Goal: Task Accomplishment & Management: Complete application form

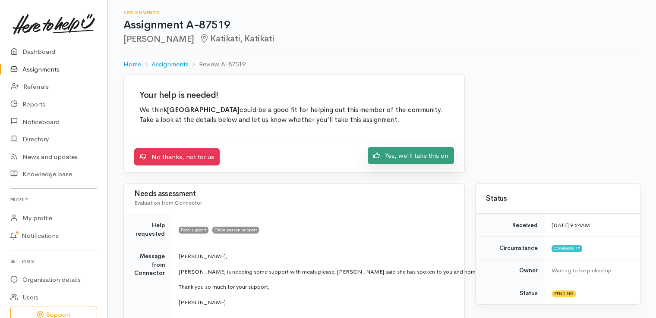
click at [421, 157] on link "Yes, we'll take this on" at bounding box center [410, 156] width 86 height 18
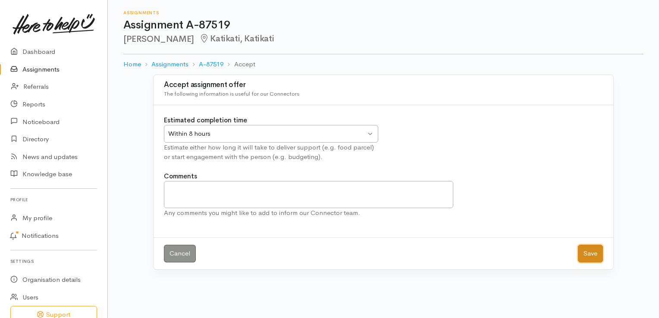
click at [599, 253] on button "Save" at bounding box center [590, 254] width 25 height 18
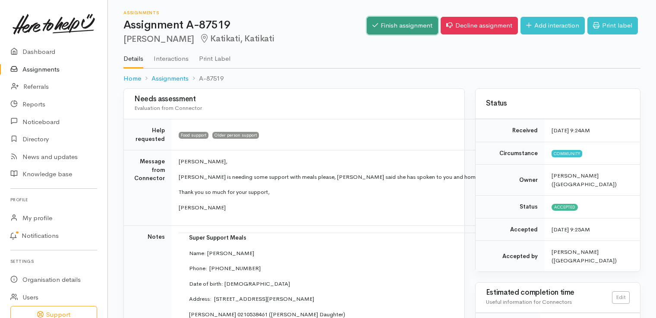
click at [395, 26] on link "Finish assignment" at bounding box center [402, 26] width 71 height 18
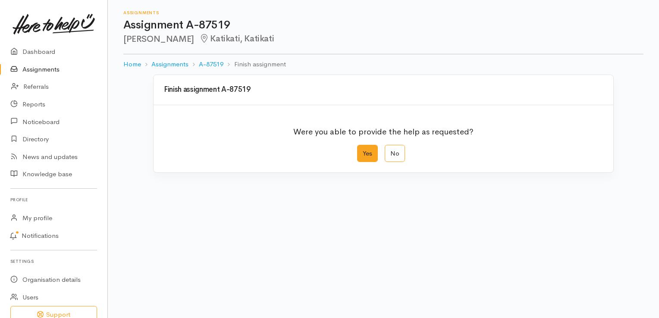
click at [373, 153] on label "Yes" at bounding box center [367, 154] width 21 height 18
click at [363, 151] on input "Yes" at bounding box center [360, 148] width 6 height 6
radio input "true"
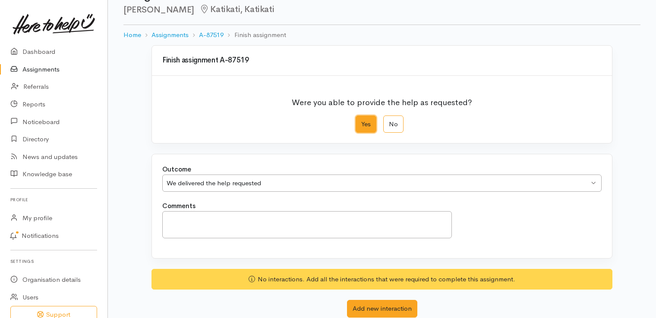
scroll to position [43, 0]
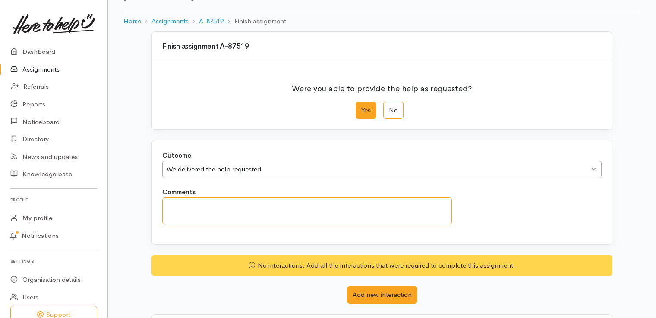
click at [310, 211] on textarea "Comments" at bounding box center [306, 211] width 289 height 27
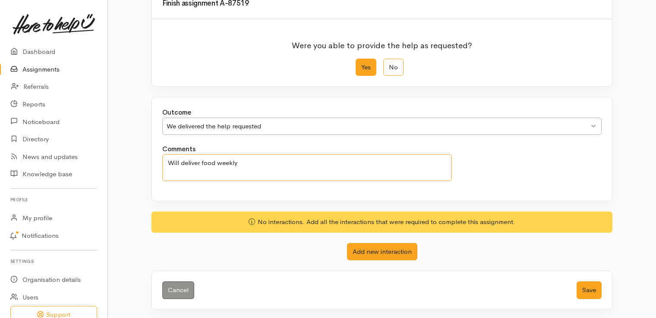
scroll to position [86, 0]
type textarea "Will deliver food weekly"
click at [591, 290] on button "Save" at bounding box center [588, 291] width 25 height 18
